Goal: Task Accomplishment & Management: Use online tool/utility

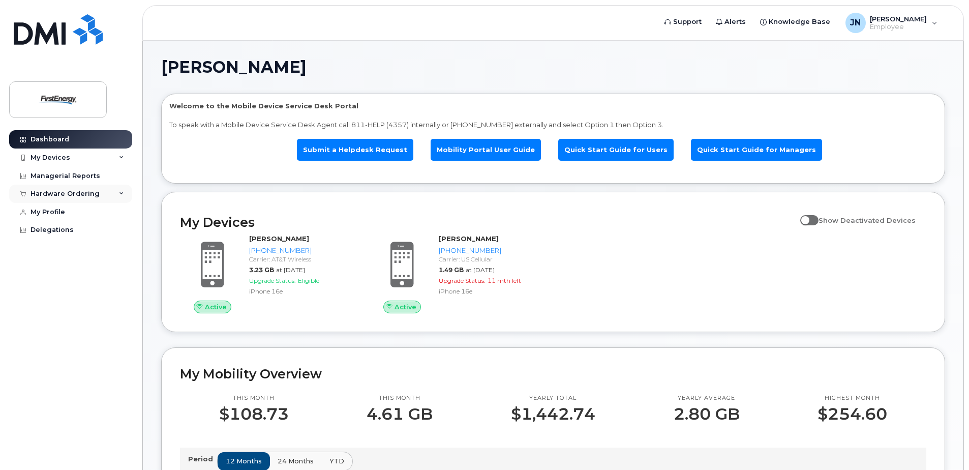
click at [102, 196] on div "Hardware Ordering" at bounding box center [70, 194] width 123 height 18
click at [99, 198] on div "Hardware Ordering" at bounding box center [70, 194] width 123 height 18
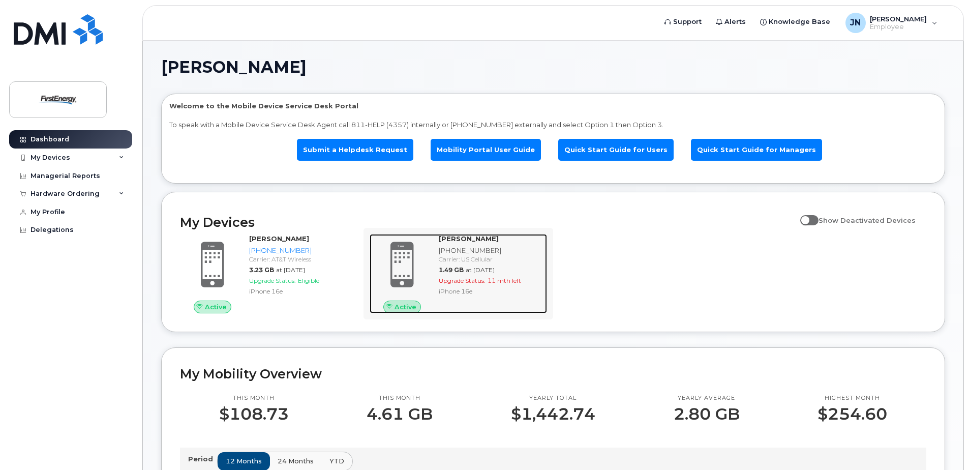
click at [467, 263] on div "Carrier: US Cellular" at bounding box center [491, 259] width 104 height 9
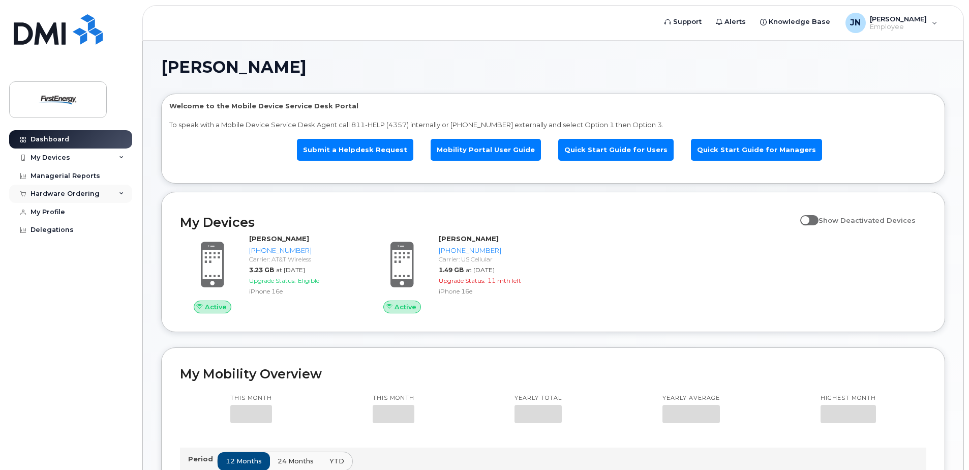
click at [106, 192] on div "Hardware Ordering" at bounding box center [70, 194] width 123 height 18
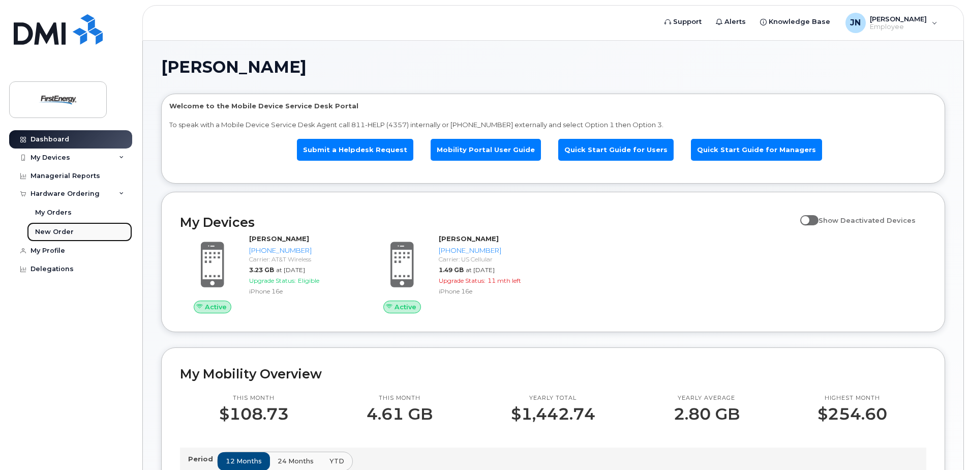
click at [60, 230] on div "New Order" at bounding box center [54, 231] width 39 height 9
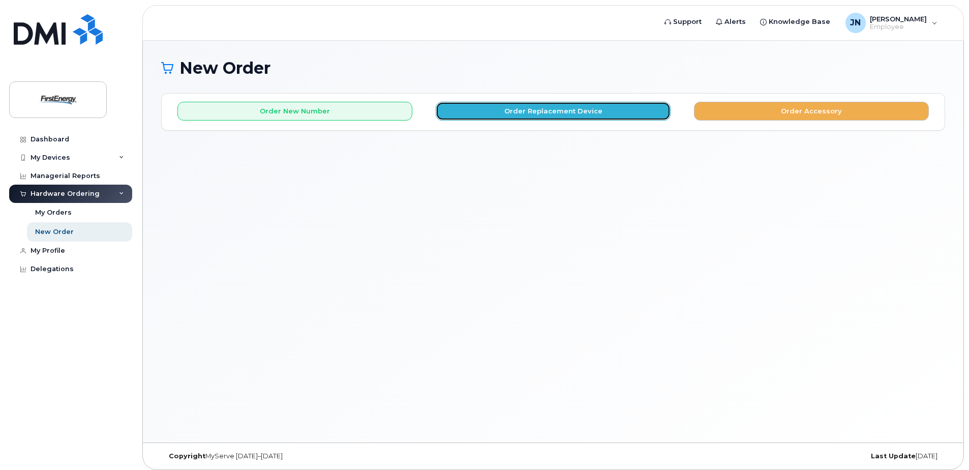
click at [601, 108] on button "Order Replacement Device" at bounding box center [553, 111] width 235 height 19
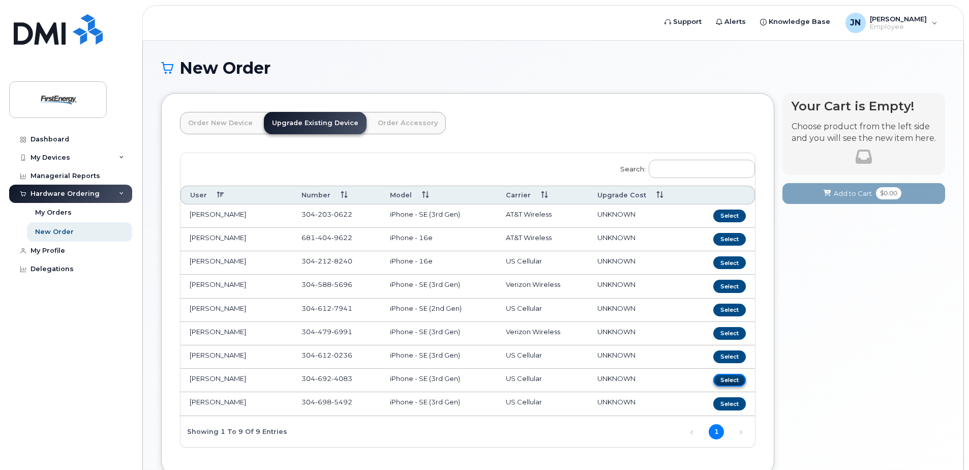
click at [724, 377] on button "Select" at bounding box center [730, 380] width 33 height 13
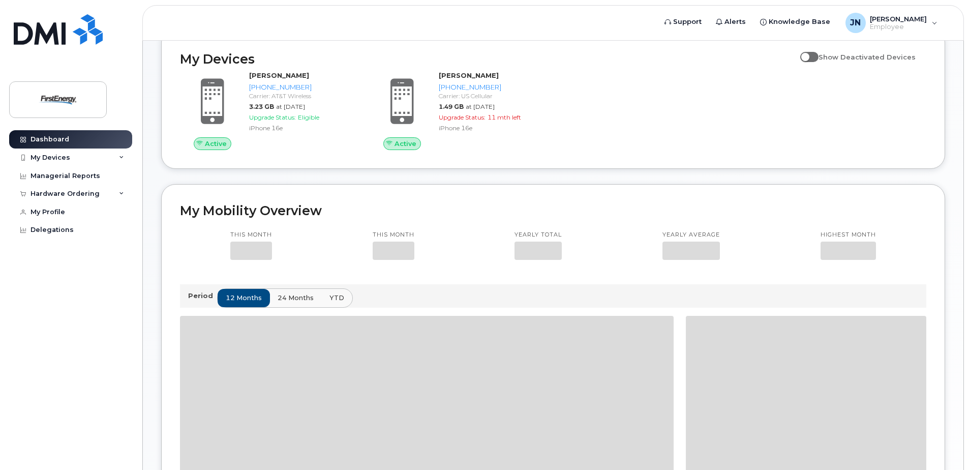
scroll to position [203, 0]
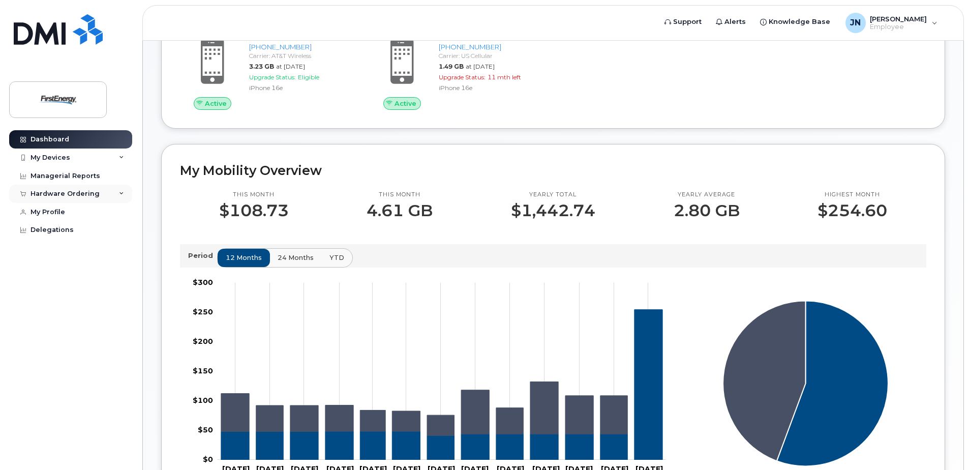
click at [67, 189] on div "Hardware Ordering" at bounding box center [70, 194] width 123 height 18
drag, startPoint x: 61, startPoint y: 230, endPoint x: 259, endPoint y: 266, distance: 202.0
click at [61, 230] on div "New Order" at bounding box center [54, 231] width 39 height 9
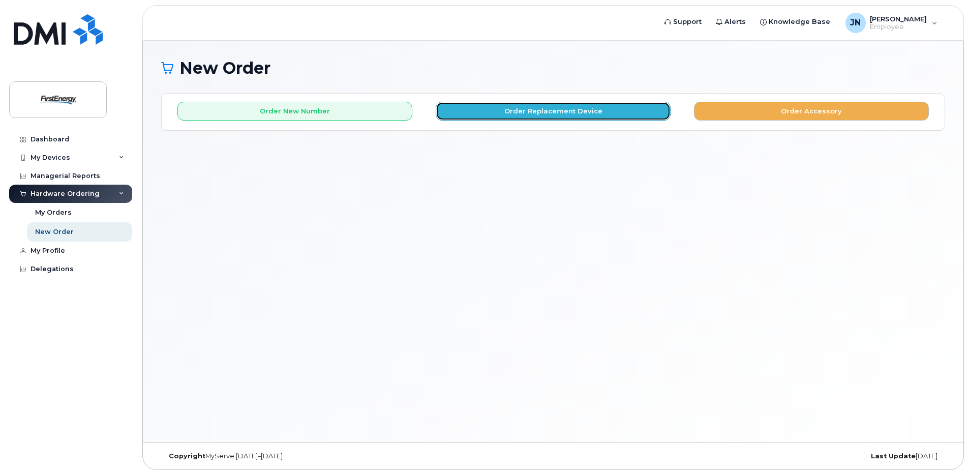
click at [520, 109] on button "Order Replacement Device" at bounding box center [553, 111] width 235 height 19
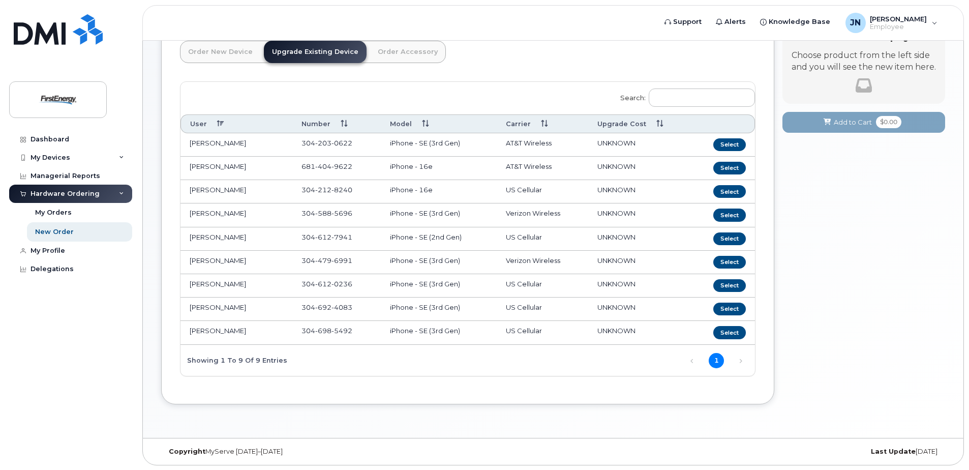
scroll to position [72, 0]
click at [435, 318] on td "iPhone - SE (3rd Gen)" at bounding box center [439, 308] width 116 height 23
click at [438, 335] on td "iPhone - SE (3rd Gen)" at bounding box center [439, 331] width 116 height 23
click at [724, 337] on button "Select" at bounding box center [730, 331] width 33 height 13
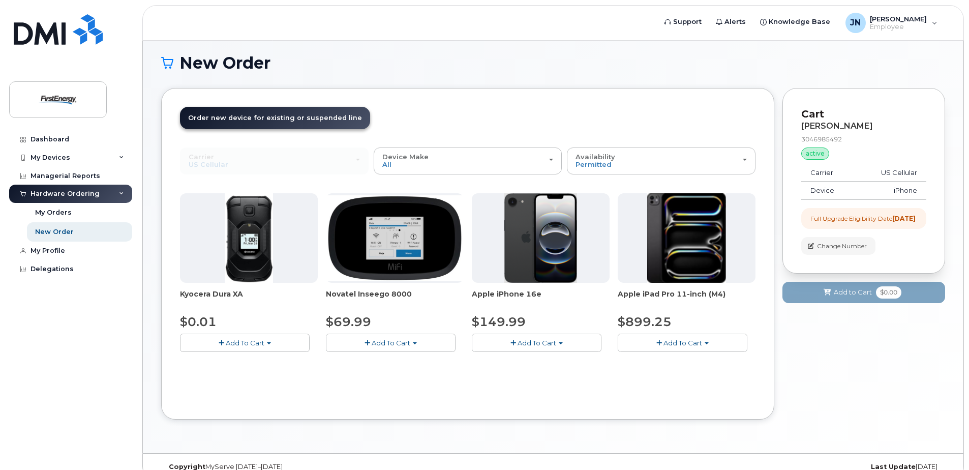
scroll to position [21, 0]
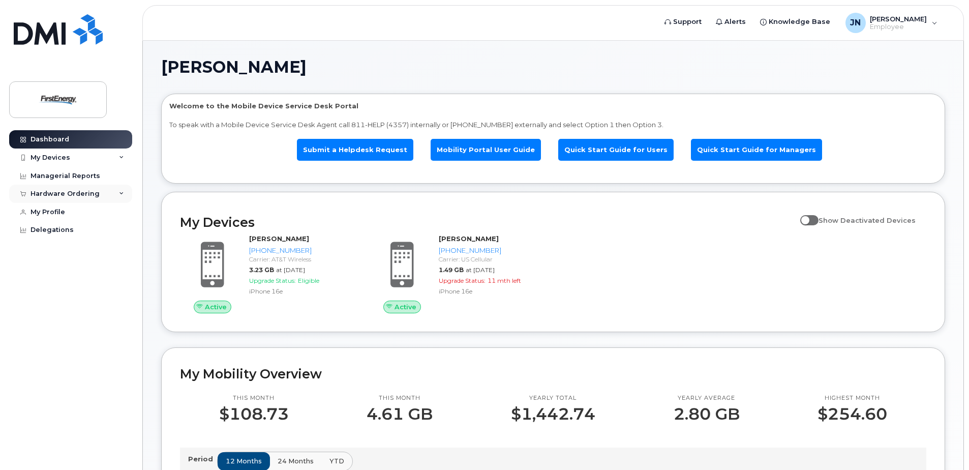
click at [96, 195] on div "Hardware Ordering" at bounding box center [65, 194] width 69 height 8
click at [64, 228] on div "New Order" at bounding box center [54, 231] width 39 height 9
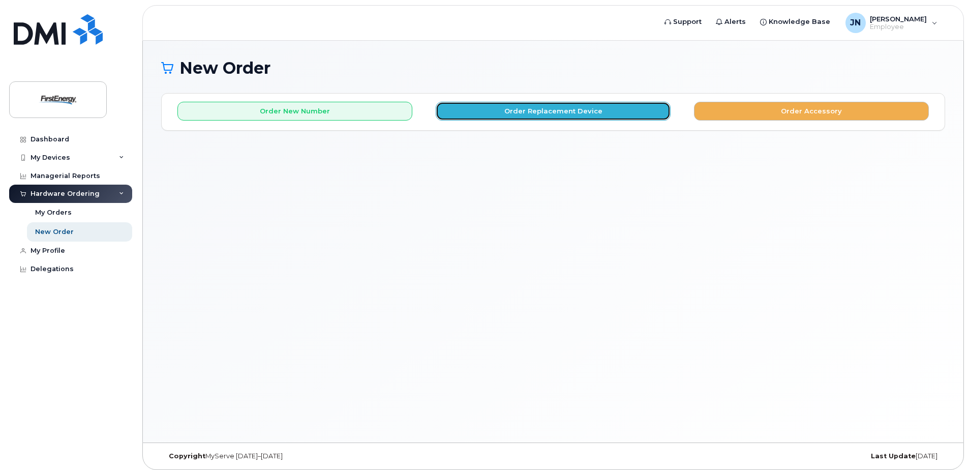
click at [564, 107] on button "Order Replacement Device" at bounding box center [553, 111] width 235 height 19
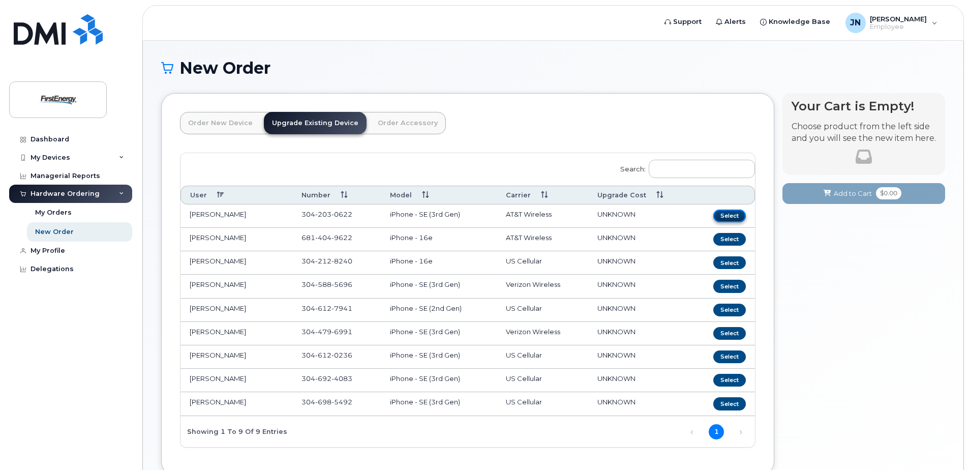
click at [741, 214] on button "Select" at bounding box center [730, 216] width 33 height 13
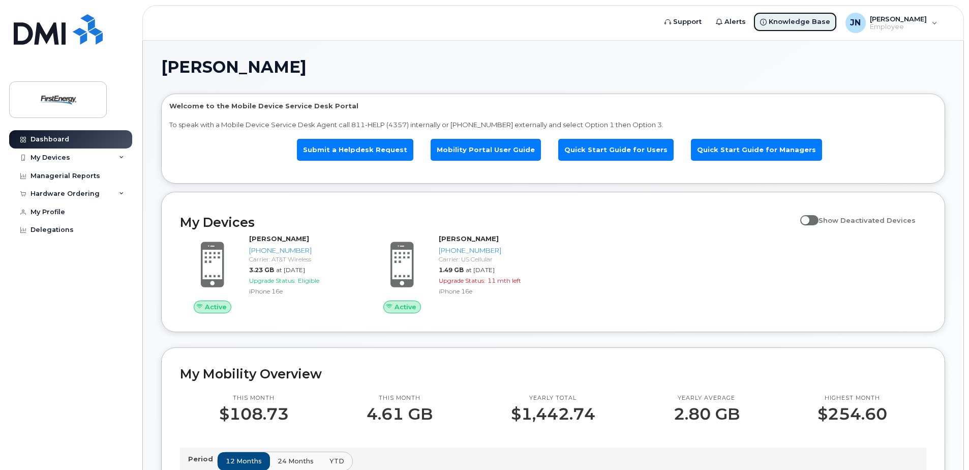
click at [806, 24] on span "Knowledge Base" at bounding box center [800, 22] width 62 height 10
click at [73, 232] on link "Delegations" at bounding box center [70, 230] width 123 height 18
